Goal: Download file/media

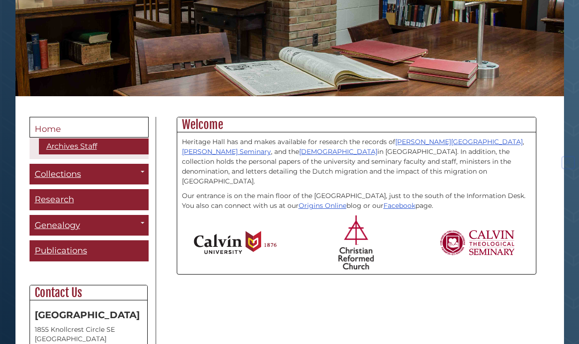
scroll to position [143, 0]
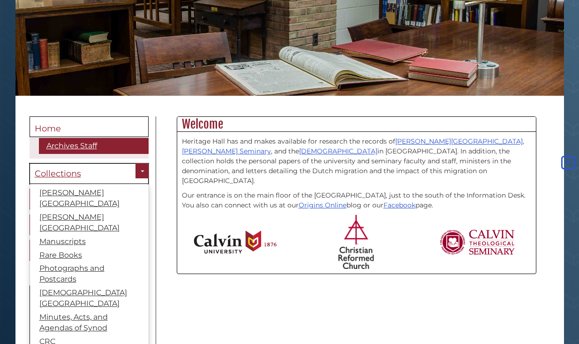
click at [52, 175] on span "Collections" at bounding box center [58, 173] width 46 height 10
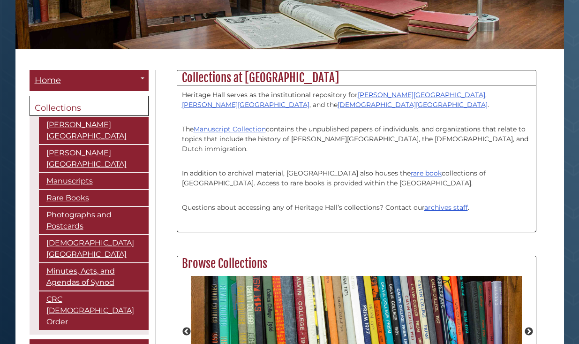
scroll to position [191, 0]
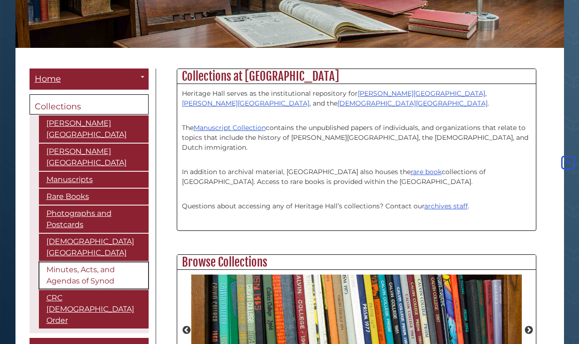
click at [99, 262] on link "Minutes, Acts, and Agendas of Synod" at bounding box center [94, 275] width 110 height 27
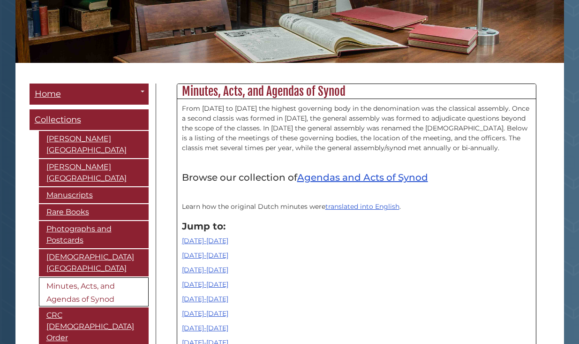
scroll to position [239, 0]
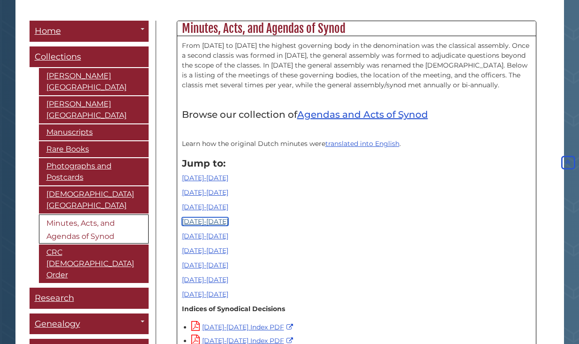
click at [196, 223] on link "1910-1928" at bounding box center [205, 221] width 46 height 8
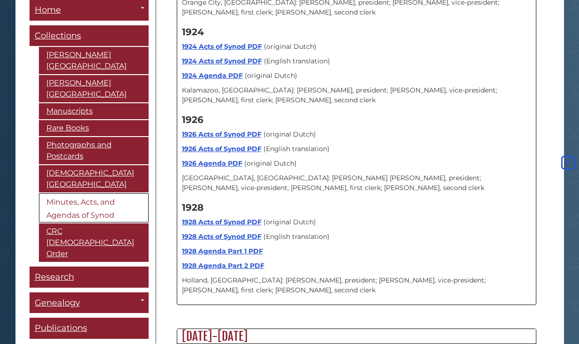
scroll to position [4308, 0]
